Goal: Task Accomplishment & Management: Manage account settings

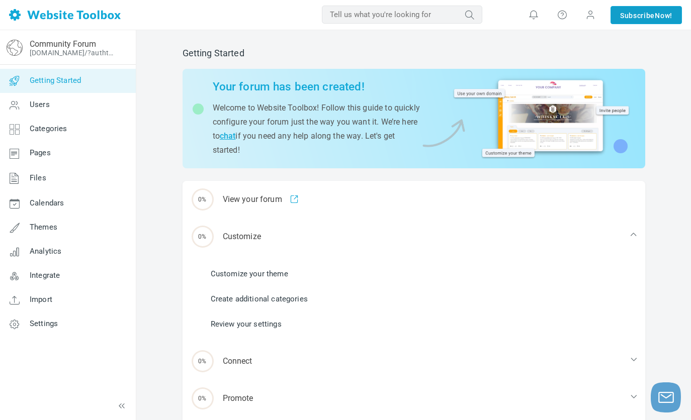
click at [647, 22] on link "Subscribe Now!" at bounding box center [645, 15] width 71 height 18
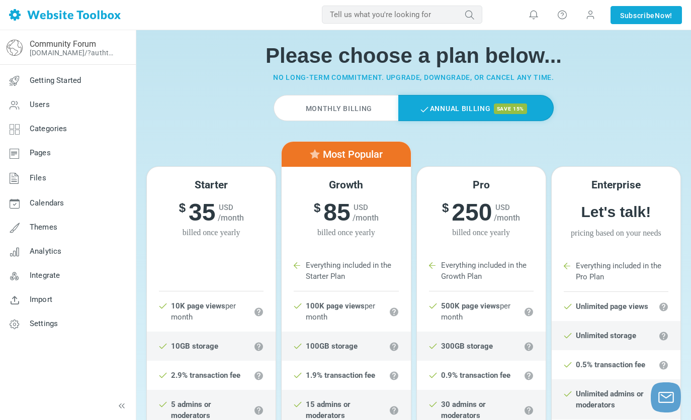
scroll to position [20, 0]
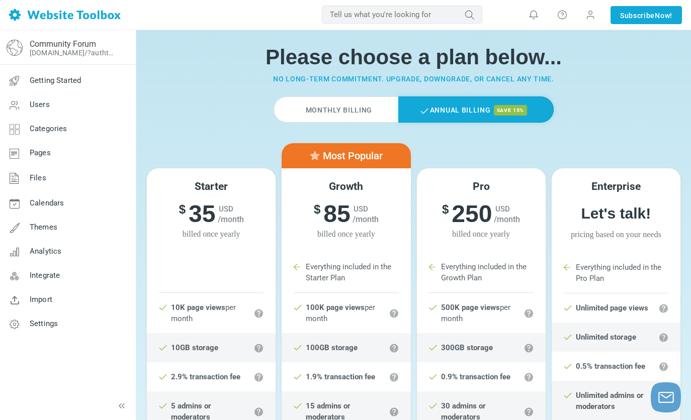
click at [345, 106] on label "Monthly Billing" at bounding box center [335, 110] width 125 height 26
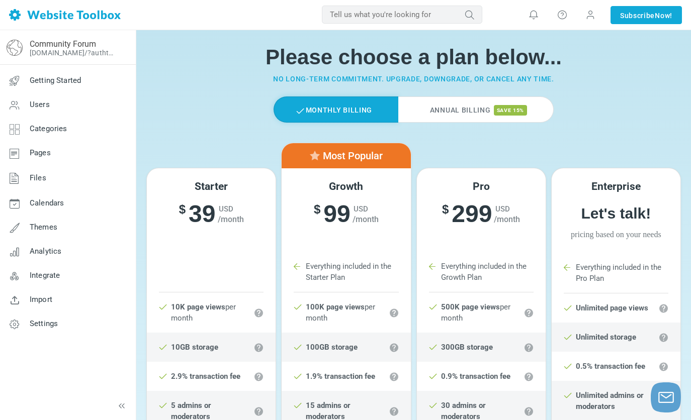
click at [455, 108] on label "Annual Billing save 15%" at bounding box center [475, 110] width 155 height 26
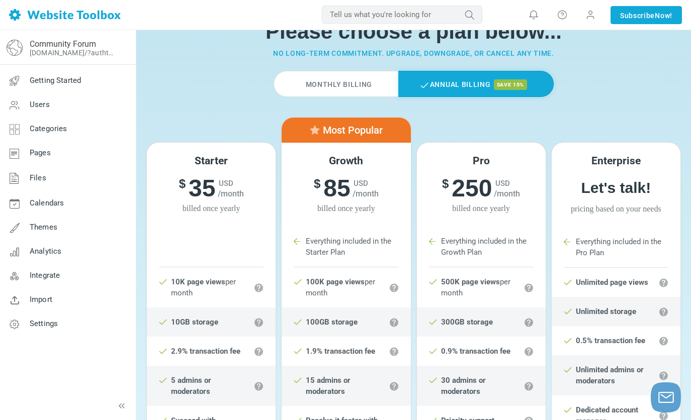
scroll to position [0, 0]
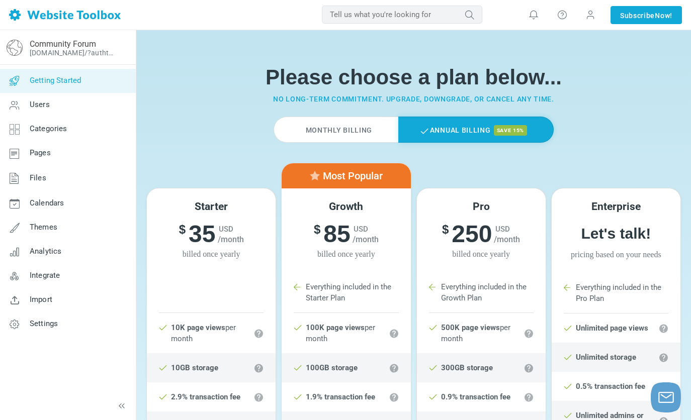
click at [47, 89] on link "Getting Started" at bounding box center [67, 81] width 136 height 24
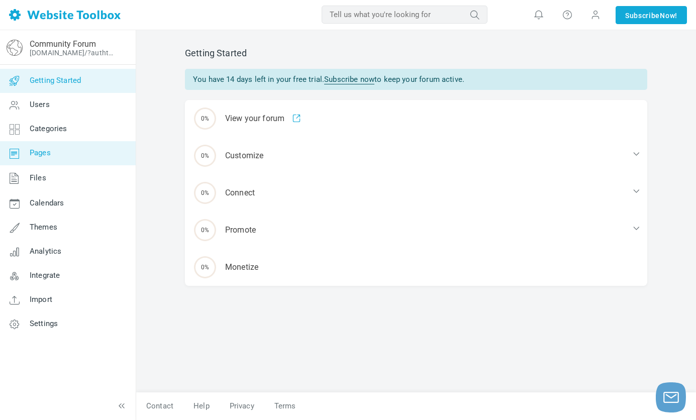
click at [47, 155] on span "Pages" at bounding box center [40, 152] width 21 height 9
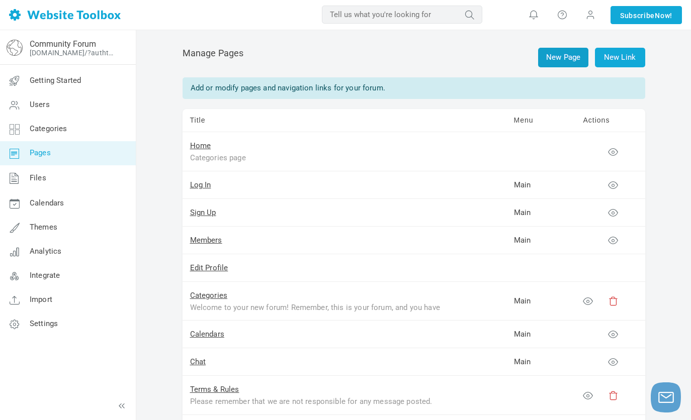
click at [551, 54] on link "New Page" at bounding box center [563, 58] width 50 height 20
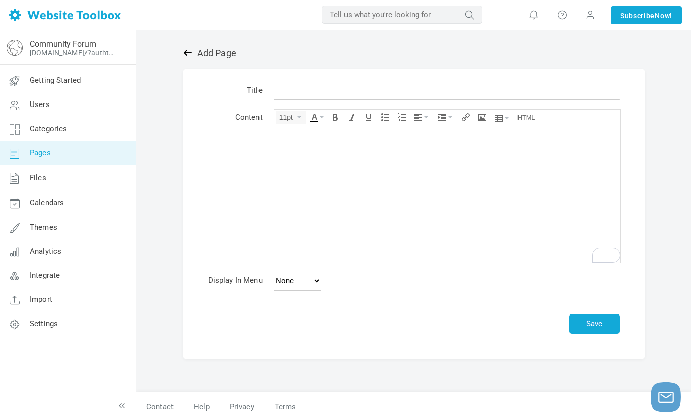
click at [184, 56] on icon at bounding box center [187, 53] width 10 height 10
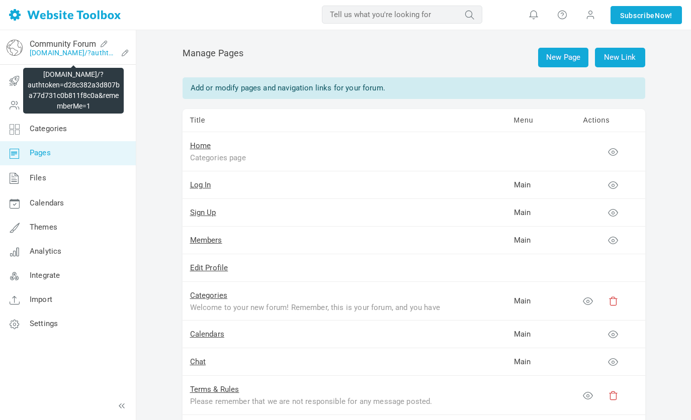
click at [60, 51] on link "[DOMAIN_NAME]/?authtoken=d28c382a3d807ba77d731c0b811f8c0a&rememberMe=1" at bounding box center [73, 53] width 87 height 8
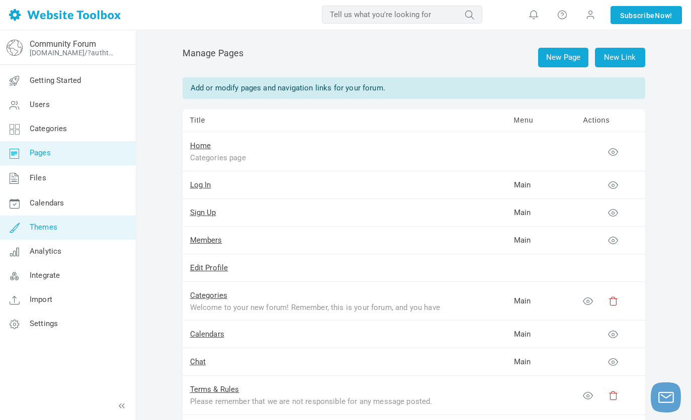
click at [79, 226] on link "Themes" at bounding box center [67, 228] width 136 height 24
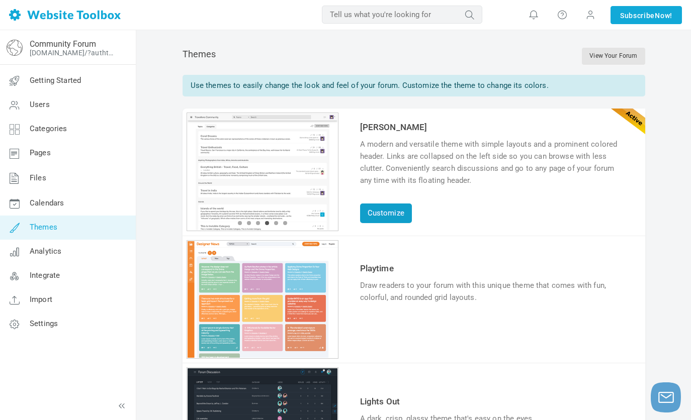
click at [382, 212] on link "Customize" at bounding box center [386, 214] width 52 height 20
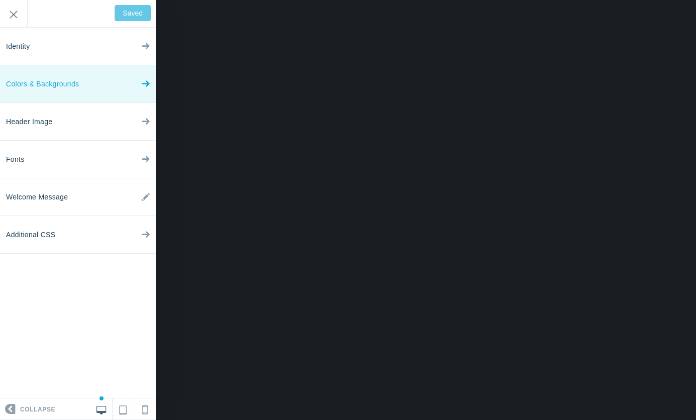
click at [100, 84] on link "Colors & Backgrounds" at bounding box center [78, 84] width 156 height 38
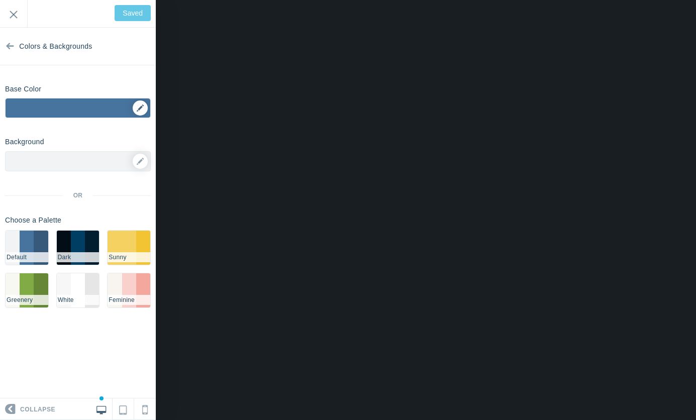
click at [139, 111] on div "▼" at bounding box center [78, 111] width 145 height 25
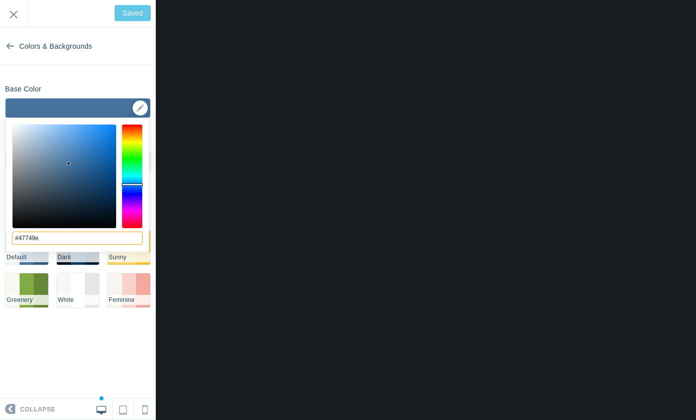
click at [44, 245] on input "#47749e" at bounding box center [77, 238] width 131 height 13
type input "#"
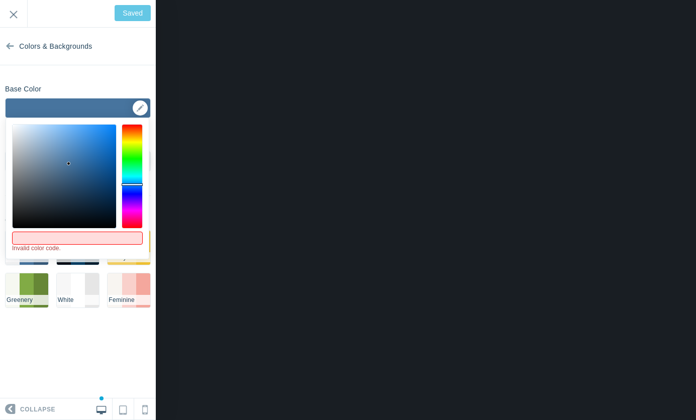
paste input "#195427"
type input "#195427"
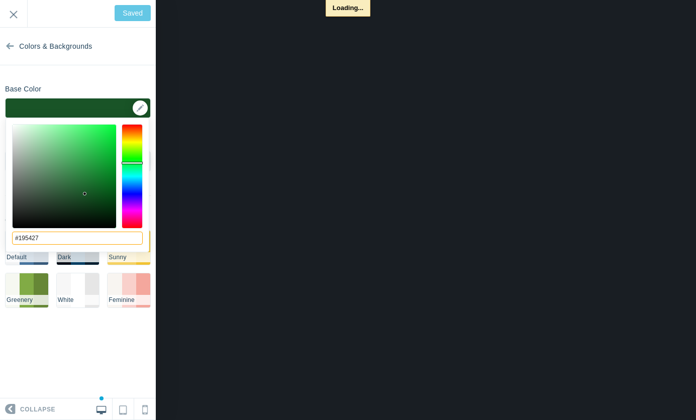
type input "Save"
type input "#195427"
click at [120, 18] on input "Save" at bounding box center [134, 13] width 33 height 16
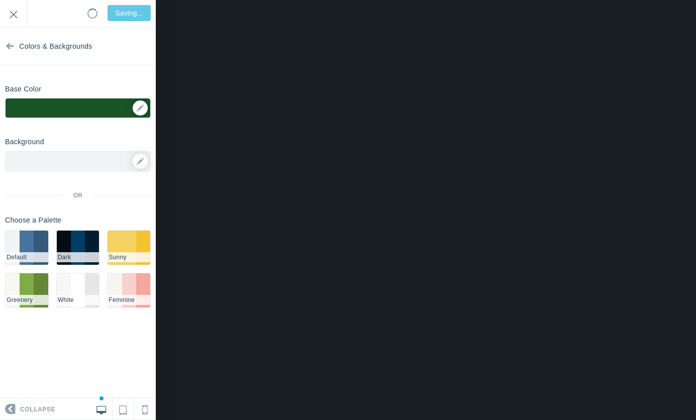
type input "Saved"
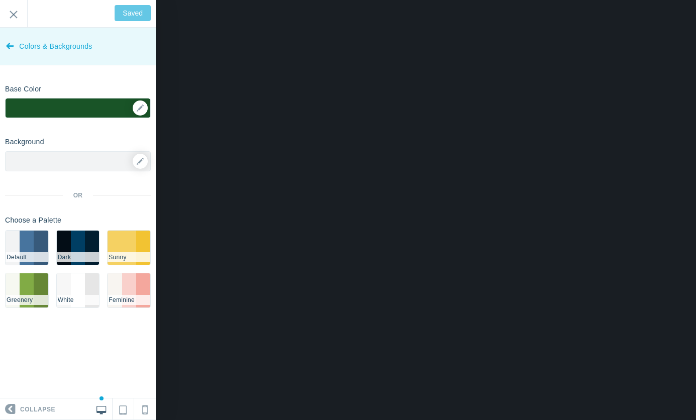
click at [10, 44] on icon at bounding box center [10, 44] width 8 height 38
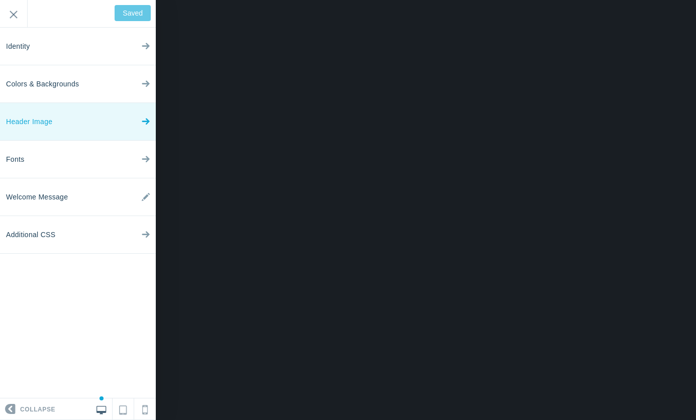
click at [51, 118] on span "Header Image" at bounding box center [29, 122] width 46 height 38
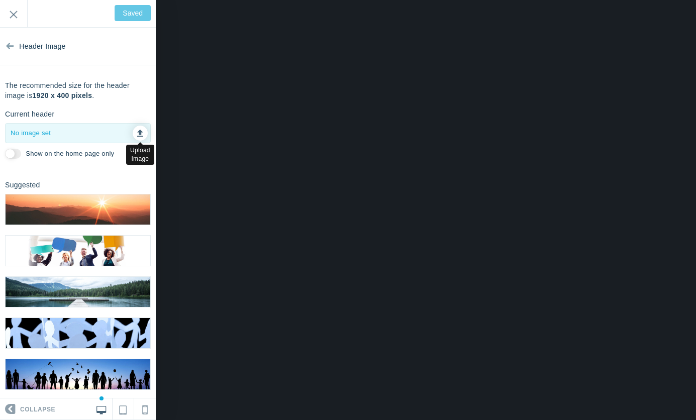
click at [133, 136] on link at bounding box center [140, 133] width 15 height 15
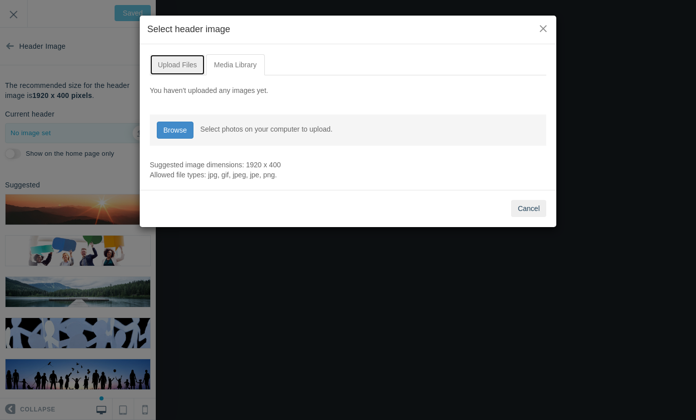
click at [183, 67] on link "Upload Files" at bounding box center [177, 64] width 55 height 21
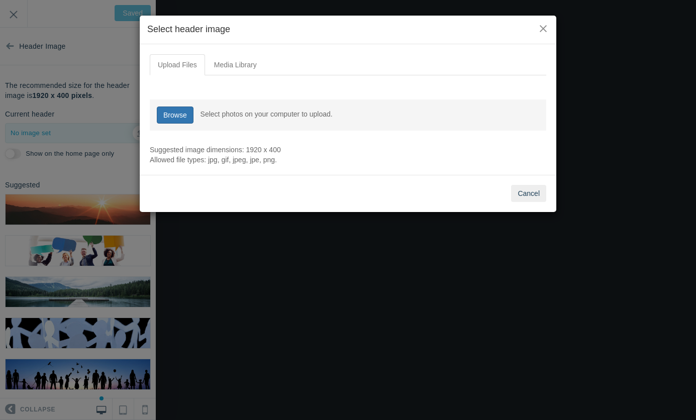
click at [173, 113] on link "Browse" at bounding box center [175, 115] width 37 height 17
type input "C:\fakepath\LOTGBR LOGO (1).png"
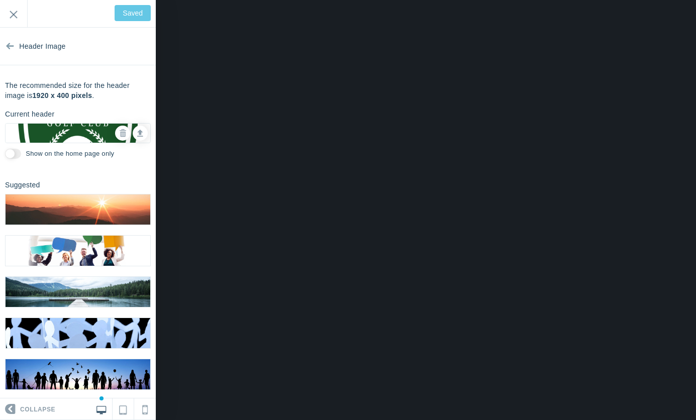
type input "Save"
click at [15, 152] on input "Show on the home page only" at bounding box center [13, 154] width 16 height 10
checkbox input "true"
click at [136, 12] on input "Save" at bounding box center [134, 13] width 33 height 16
type input "Saved"
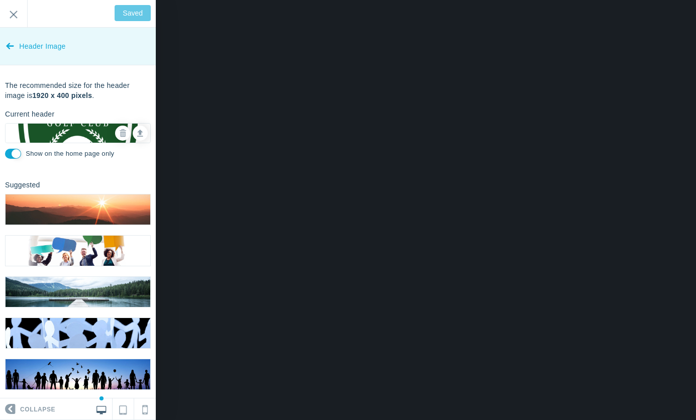
click at [8, 50] on icon at bounding box center [10, 44] width 8 height 38
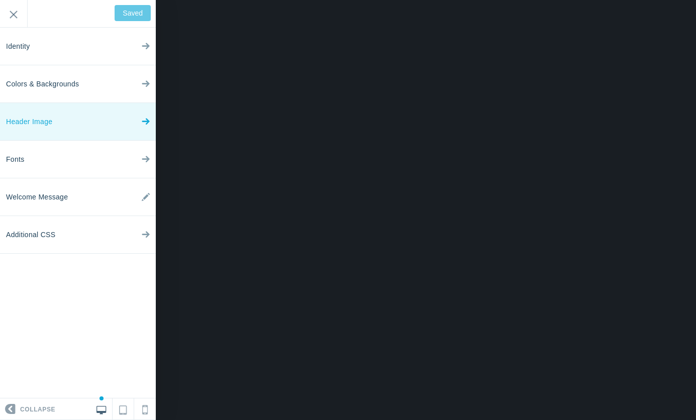
click at [104, 121] on link "Header Image" at bounding box center [78, 122] width 156 height 38
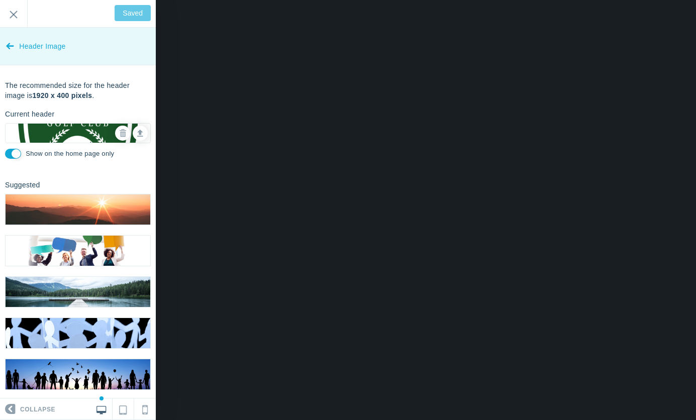
click at [11, 52] on icon at bounding box center [10, 44] width 8 height 38
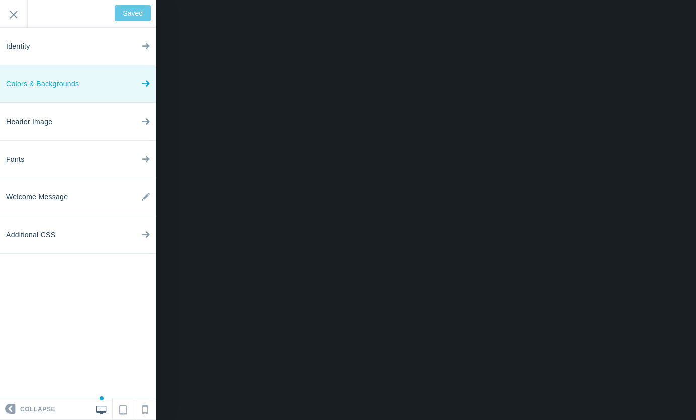
click at [72, 90] on span "Colors & Backgrounds" at bounding box center [42, 84] width 73 height 38
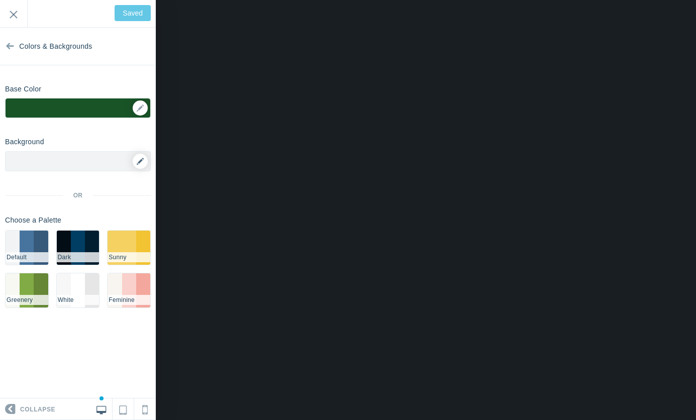
click at [138, 165] on link at bounding box center [140, 161] width 15 height 15
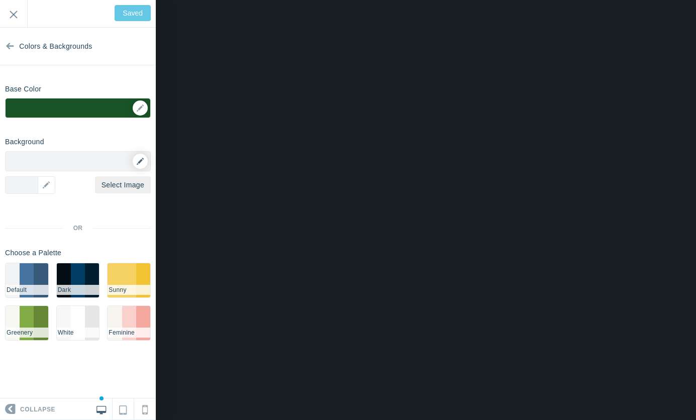
click at [139, 163] on icon at bounding box center [140, 161] width 7 height 7
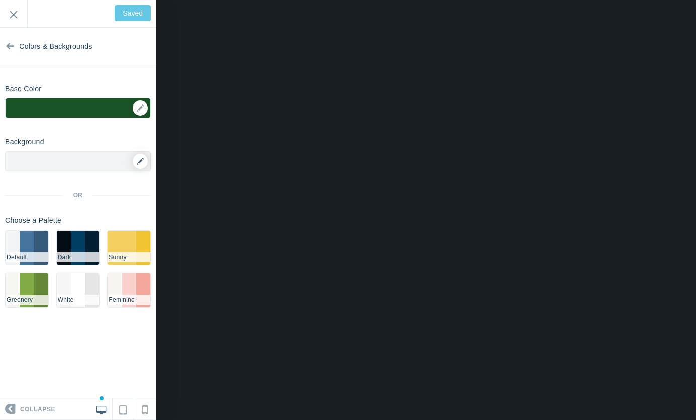
click at [138, 164] on icon at bounding box center [140, 161] width 7 height 7
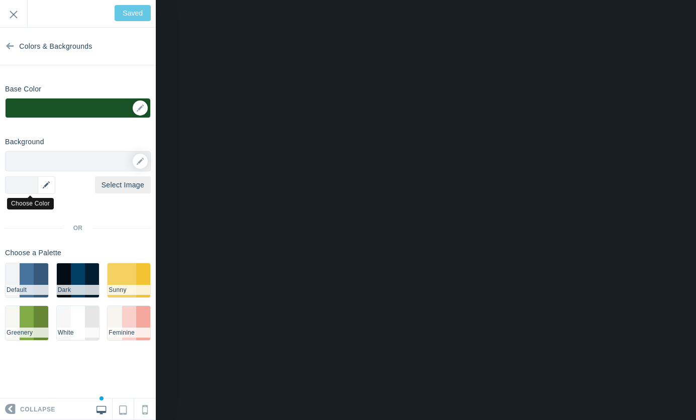
click at [51, 180] on div "▼" at bounding box center [30, 185] width 50 height 18
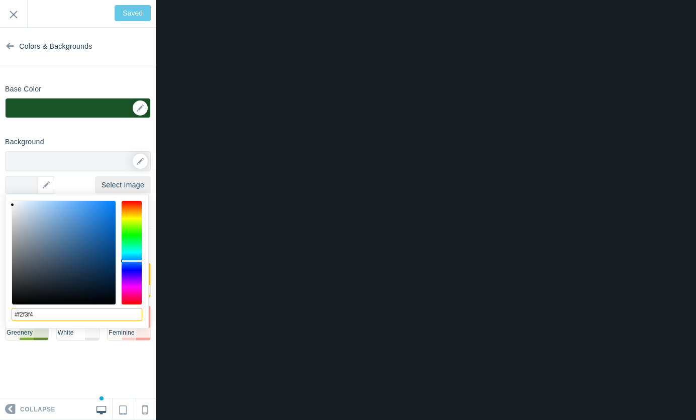
click at [40, 317] on input "#f2f3f4" at bounding box center [77, 314] width 131 height 13
type input "#"
paste input "#aec3b3"
type input "#aec3b3"
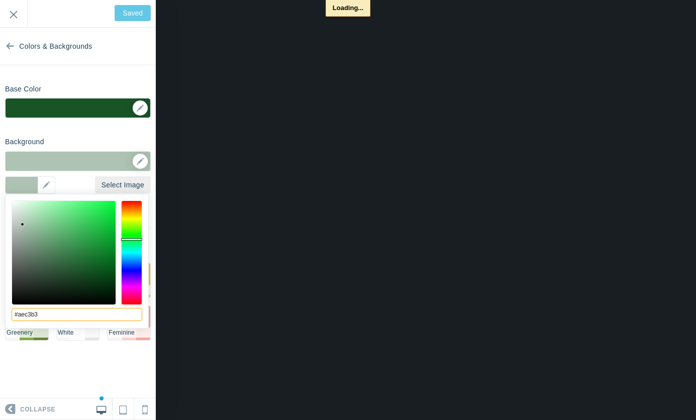
type input "Save"
type input "#aec3b3"
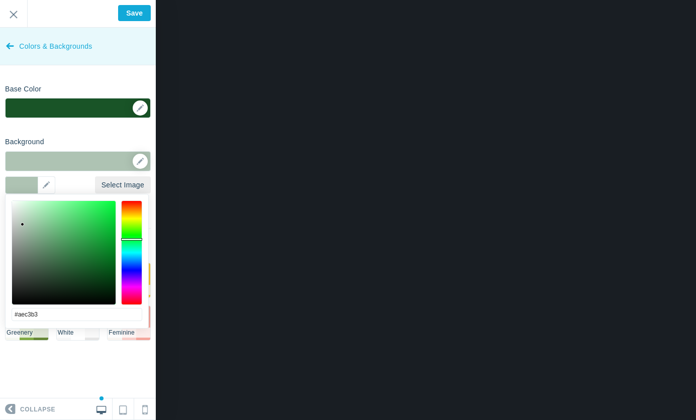
click at [7, 48] on icon at bounding box center [10, 44] width 8 height 38
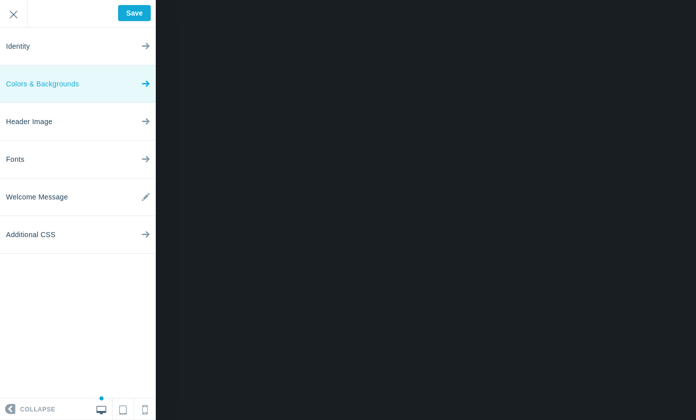
click at [71, 79] on span "Colors & Backgrounds" at bounding box center [42, 84] width 73 height 38
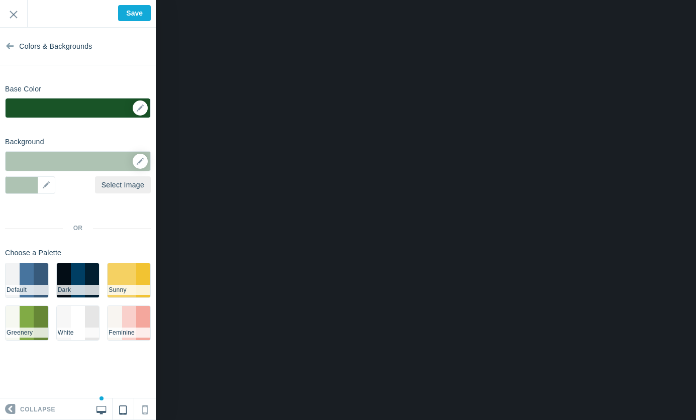
click at [116, 407] on link at bounding box center [124, 409] width 22 height 21
click at [144, 410] on icon at bounding box center [145, 407] width 6 height 13
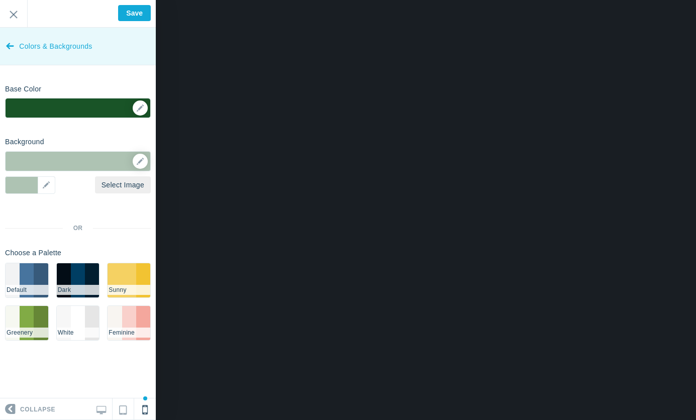
click at [10, 42] on icon at bounding box center [10, 44] width 8 height 38
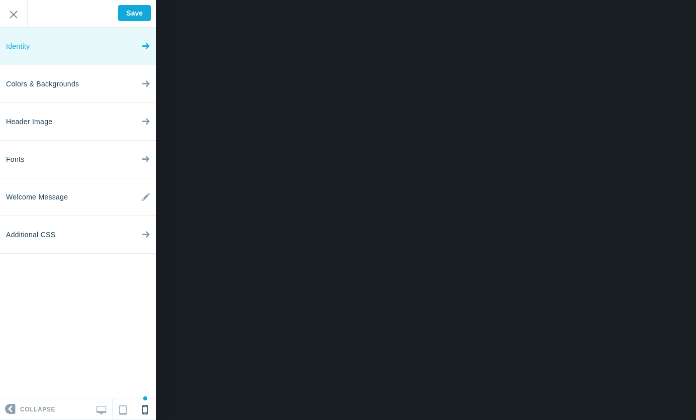
click at [73, 33] on link "Identity" at bounding box center [78, 47] width 156 height 38
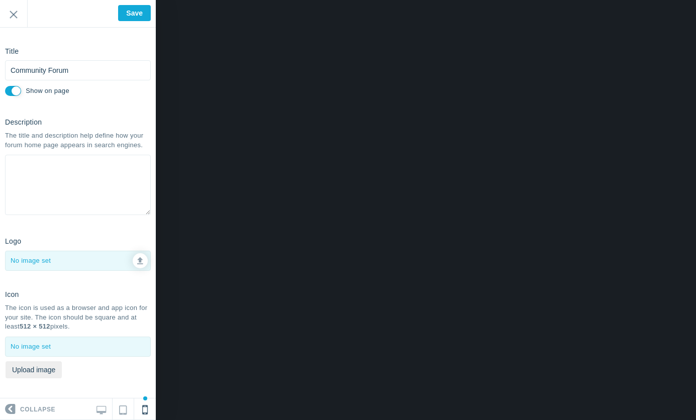
scroll to position [47, 0]
click at [134, 263] on link at bounding box center [140, 260] width 15 height 15
type input "C:\fakepath\LOTGBR LOGO (1).png"
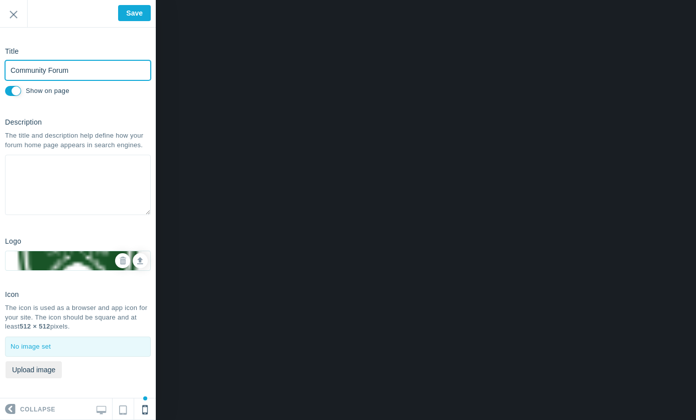
click at [72, 60] on input "Community Forum" at bounding box center [78, 70] width 146 height 20
type input "C"
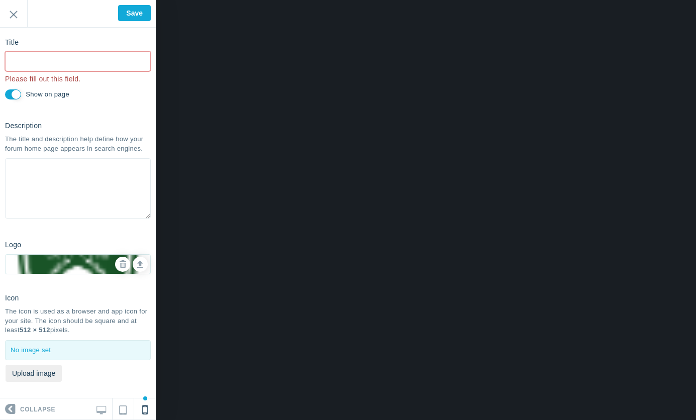
type input "Saved"
type input "L"
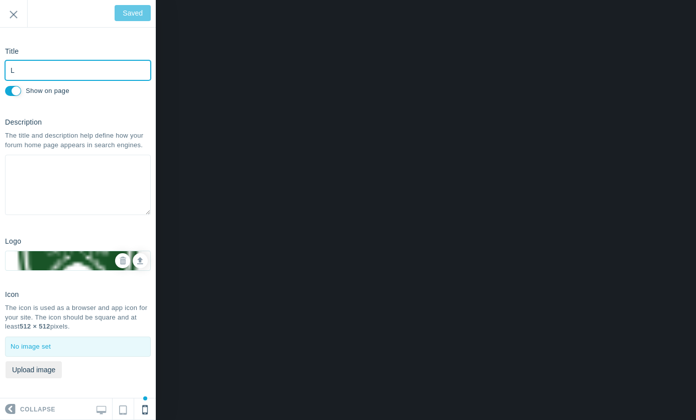
type input "Save"
type input "[DEMOGRAPHIC_DATA] on the Green Golf Club Private Forum"
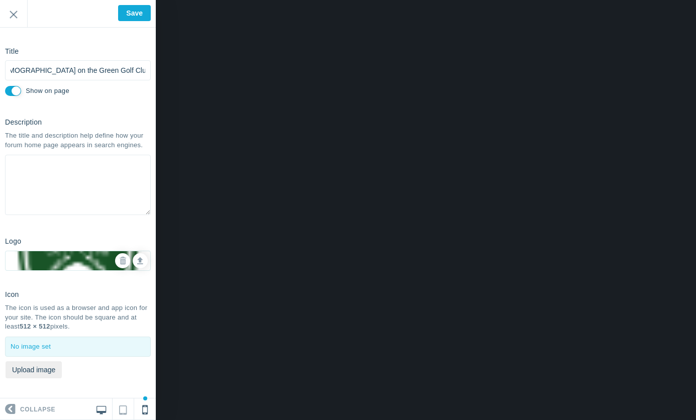
scroll to position [0, 0]
click at [98, 412] on icon at bounding box center [102, 408] width 10 height 9
click at [35, 364] on button "Upload image" at bounding box center [34, 369] width 56 height 17
type input "C:\fakepath\LOTGBR LOGO (1).png"
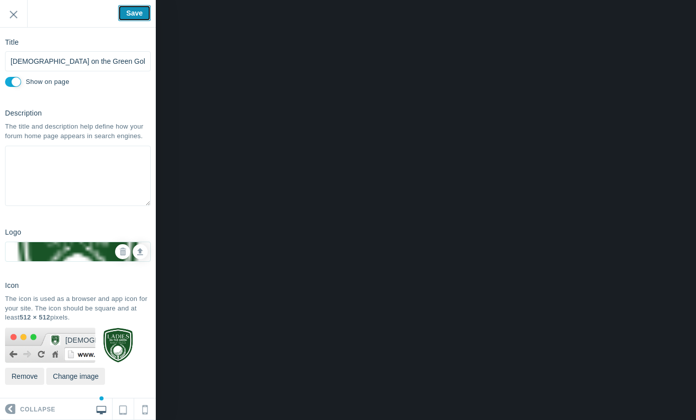
click at [130, 12] on input "Save" at bounding box center [134, 13] width 33 height 16
click at [60, 260] on img at bounding box center [78, 251] width 145 height 145
click at [137, 254] on icon at bounding box center [140, 250] width 6 height 7
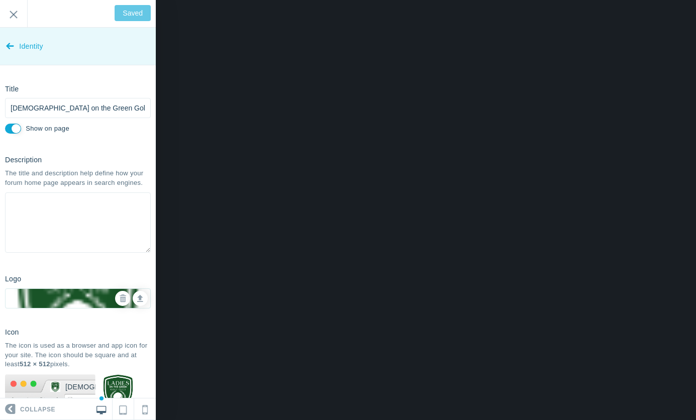
click at [3, 46] on link "Identity" at bounding box center [78, 47] width 156 height 38
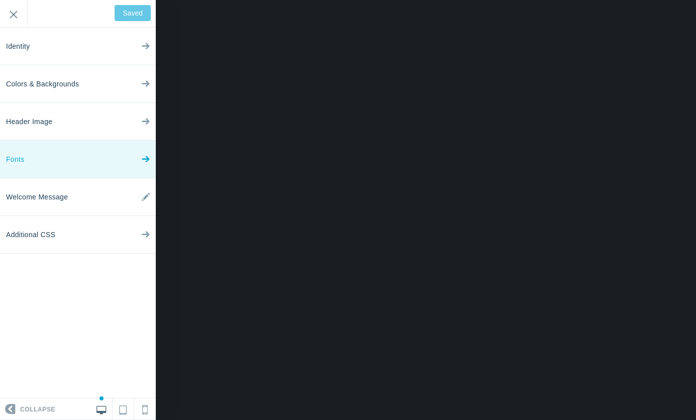
click at [64, 148] on link "Fonts" at bounding box center [78, 160] width 156 height 38
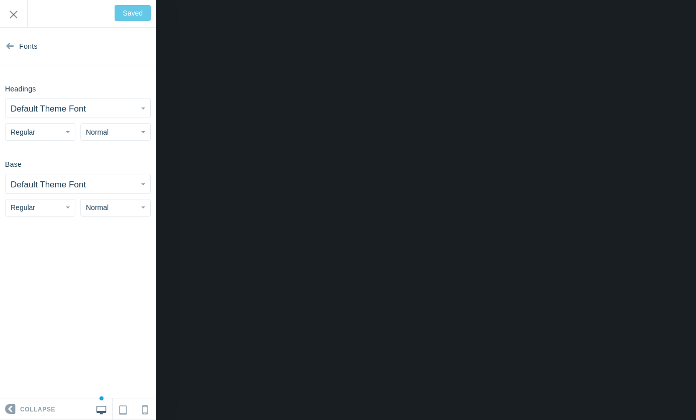
click at [104, 113] on button "Default Theme Font" at bounding box center [78, 108] width 145 height 19
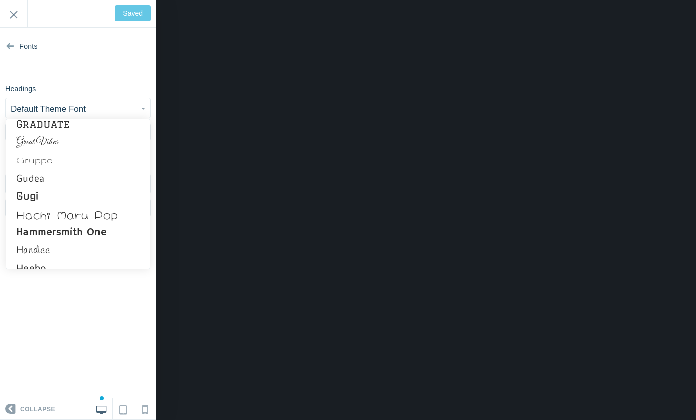
scroll to position [3172, 0]
click at [67, 251] on link "Handlee" at bounding box center [78, 252] width 144 height 18
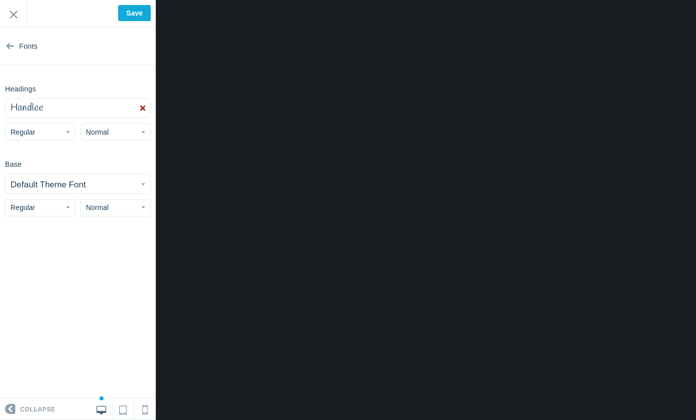
click at [86, 105] on button "Handlee" at bounding box center [78, 108] width 145 height 19
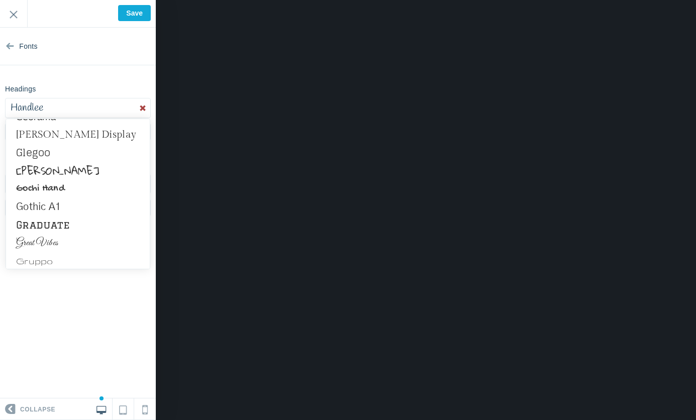
scroll to position [3071, 0]
click at [54, 244] on link "Great Vibes" at bounding box center [78, 244] width 144 height 18
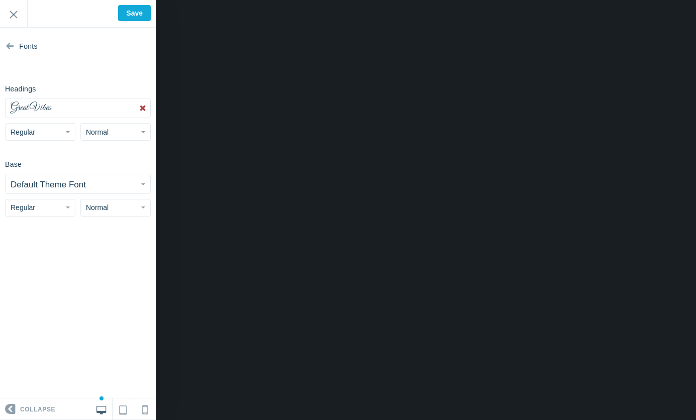
click at [68, 186] on small "Default Theme Font" at bounding box center [48, 185] width 75 height 10
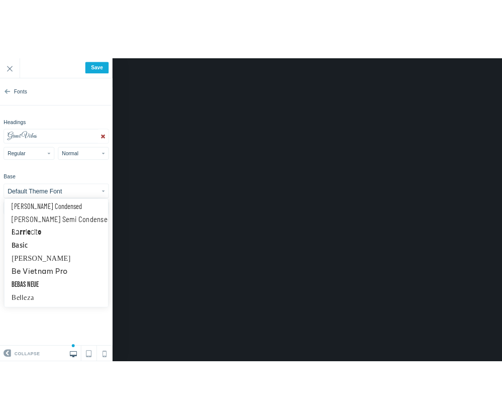
scroll to position [1003, 0]
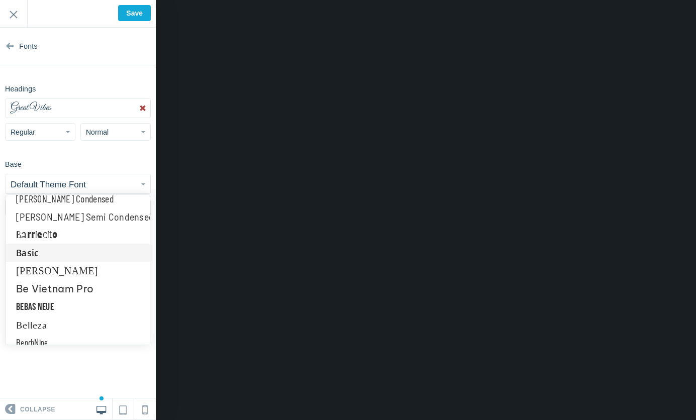
click at [66, 256] on link "Basic" at bounding box center [78, 253] width 144 height 18
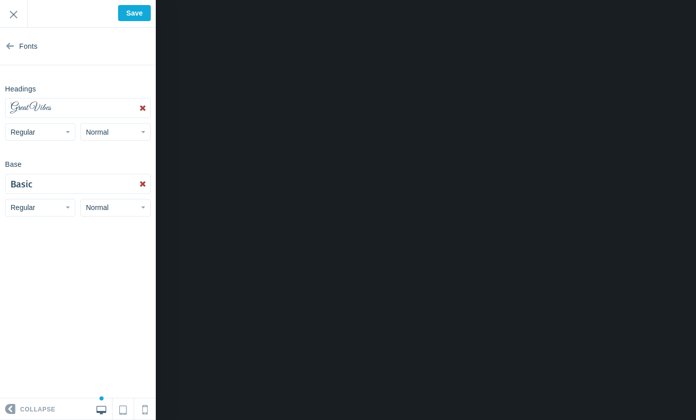
click at [118, 135] on button "Normal" at bounding box center [115, 132] width 70 height 18
click at [103, 199] on link "Large" at bounding box center [115, 190] width 69 height 18
click at [44, 127] on button "Regular" at bounding box center [40, 132] width 70 height 18
click at [108, 90] on div "Headings Great Vibes Abel Abhaya Libre Aboreto Abril Fatface Aclonica Acme Acto…" at bounding box center [78, 110] width 156 height 60
click at [134, 18] on input "Save" at bounding box center [134, 13] width 33 height 16
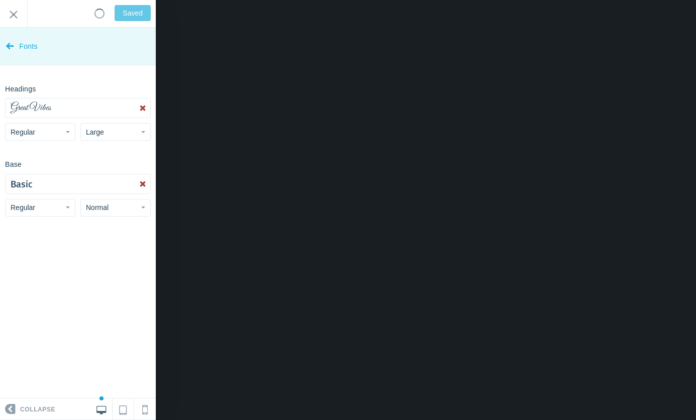
click at [9, 52] on icon at bounding box center [10, 44] width 8 height 38
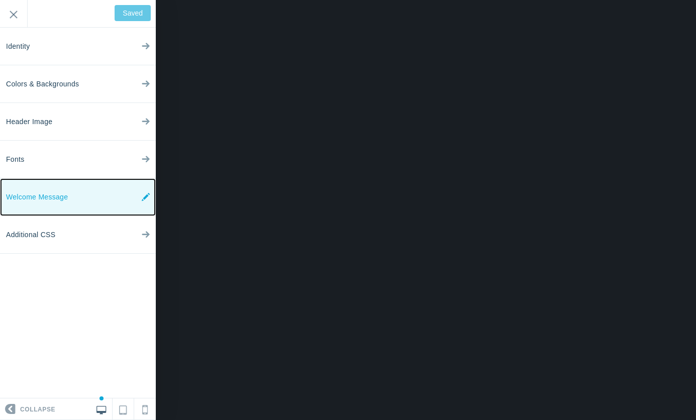
click at [32, 202] on span "Welcome Message" at bounding box center [37, 197] width 62 height 38
click at [147, 197] on icon at bounding box center [146, 197] width 8 height 38
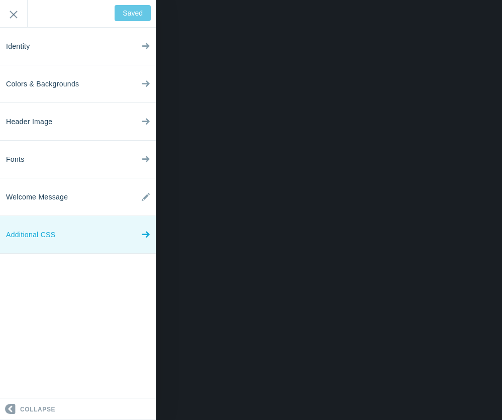
click at [70, 230] on link "Additional CSS" at bounding box center [78, 235] width 156 height 38
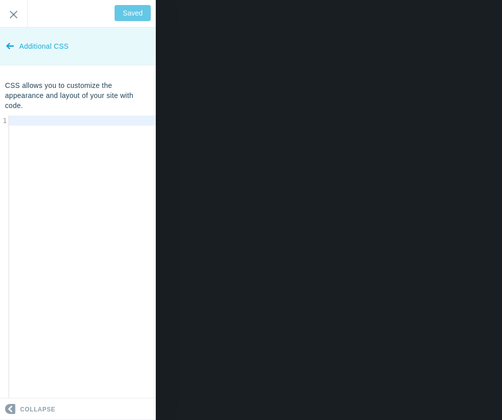
click at [12, 45] on icon at bounding box center [10, 44] width 8 height 38
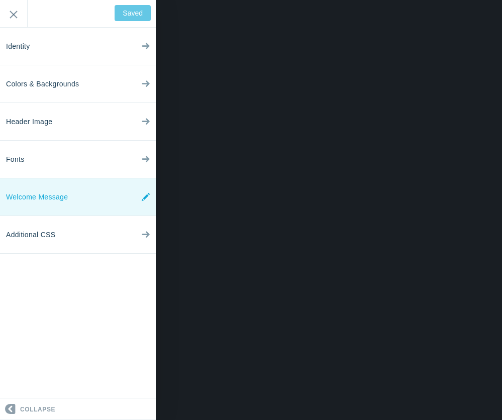
drag, startPoint x: 17, startPoint y: 13, endPoint x: 37, endPoint y: 195, distance: 183.1
click at [37, 195] on div "Identity Colors & Backgrounds Header Image Fonts Welcome Message Additional CSS…" at bounding box center [78, 210] width 156 height 420
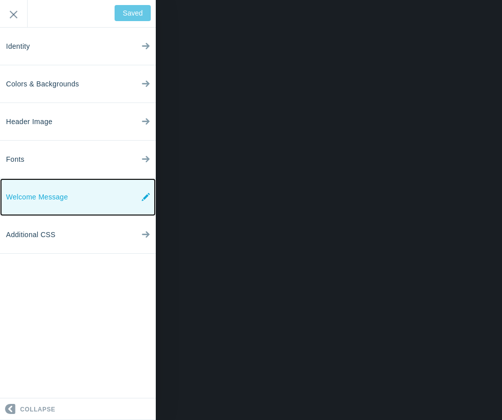
click at [37, 195] on span "Welcome Message" at bounding box center [37, 197] width 62 height 38
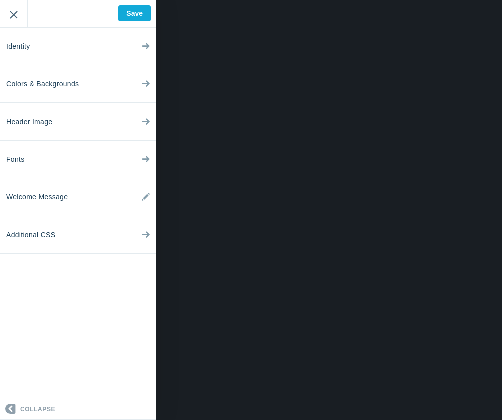
click at [13, 22] on input "Exit" at bounding box center [13, 14] width 27 height 28
click at [128, 14] on input "Save" at bounding box center [134, 13] width 33 height 16
type input "Saved"
click at [9, 12] on input "Exit" at bounding box center [13, 14] width 27 height 28
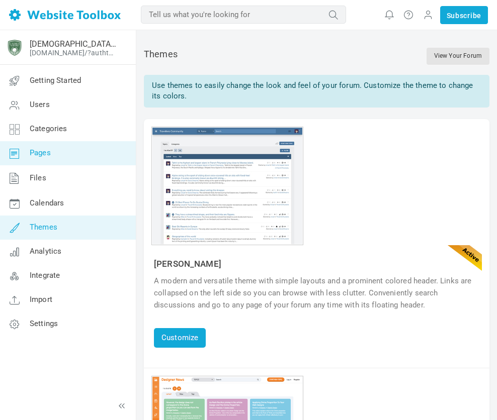
click at [47, 157] on link "Pages" at bounding box center [67, 153] width 136 height 24
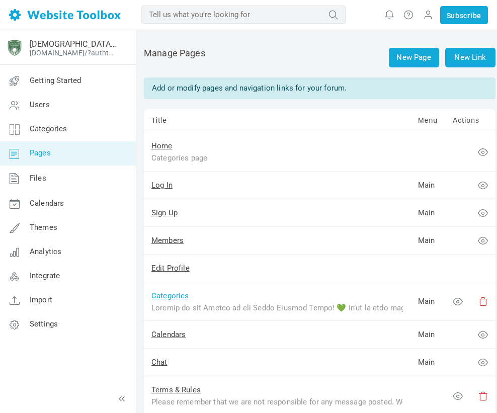
click at [177, 297] on link "Categories" at bounding box center [170, 295] width 38 height 9
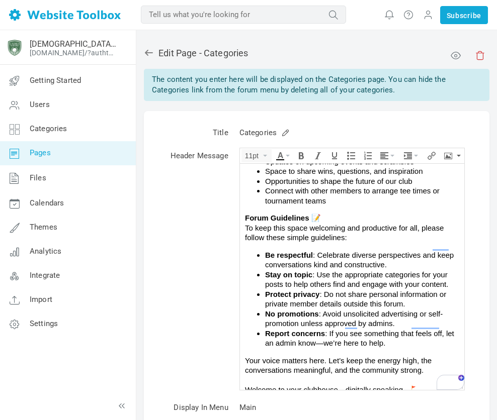
scroll to position [116, 0]
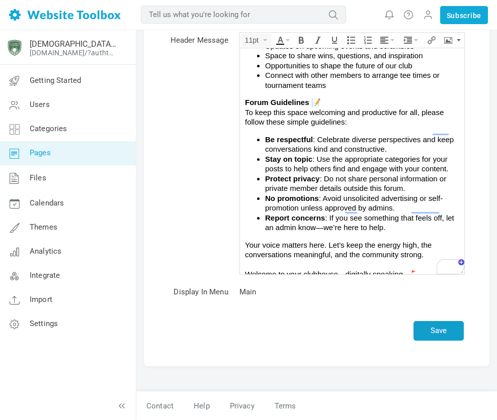
click at [438, 326] on button "Save" at bounding box center [438, 331] width 50 height 20
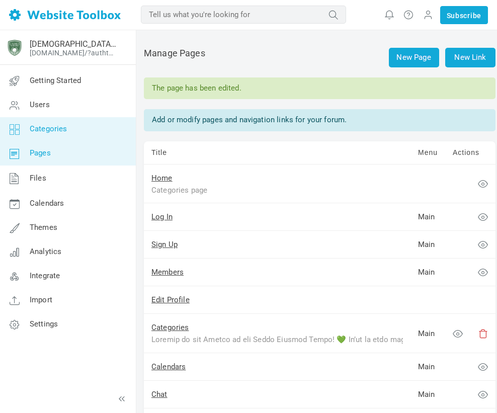
click at [55, 134] on link "Categories" at bounding box center [67, 129] width 136 height 24
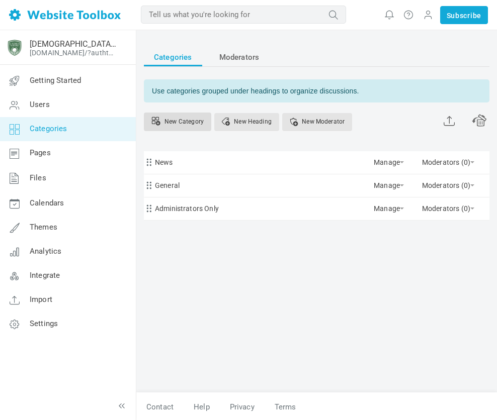
click at [173, 127] on link "New Category" at bounding box center [177, 122] width 67 height 19
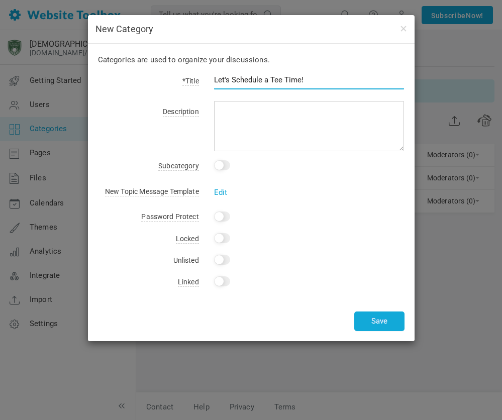
type input "Let's Schedule a Tee Time!"
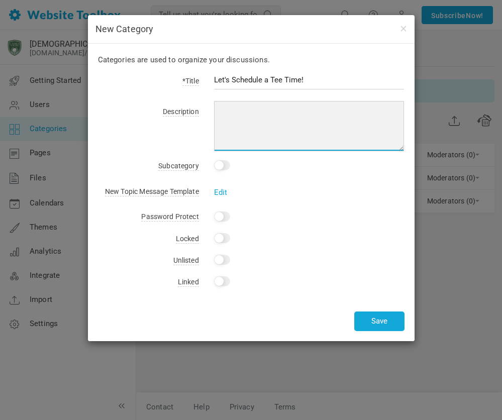
click at [305, 126] on textarea at bounding box center [309, 126] width 190 height 50
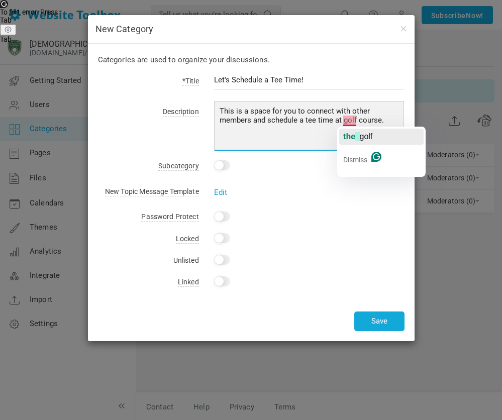
click at [346, 137] on span "the" at bounding box center [349, 136] width 12 height 9
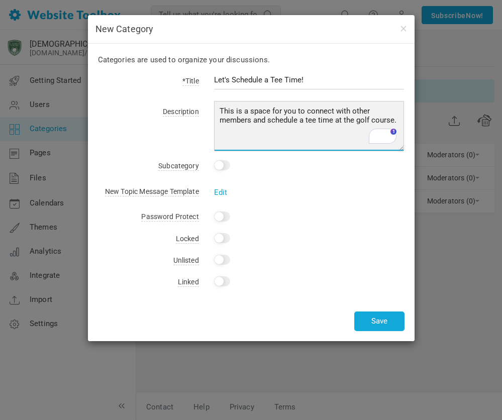
click at [398, 121] on textarea "This is a space for you to connect with other members and schedule a tee time a…" at bounding box center [309, 126] width 190 height 50
type textarea "This is a space for you to connect with other members and schedule a tee time a…"
